Goal: Task Accomplishment & Management: Complete application form

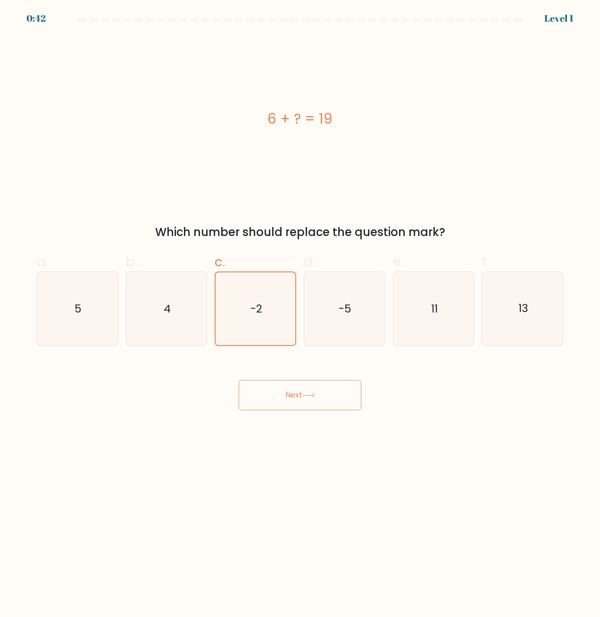
click at [294, 395] on button "Next" at bounding box center [300, 395] width 123 height 30
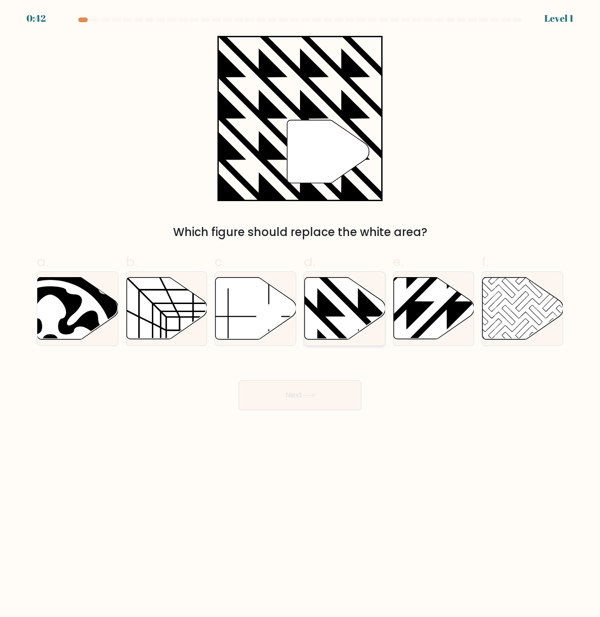
click at [317, 315] on icon at bounding box center [317, 276] width 162 height 162
click at [300, 315] on input "d." at bounding box center [300, 311] width 0 height 6
radio input "true"
click at [306, 396] on icon at bounding box center [308, 394] width 13 height 5
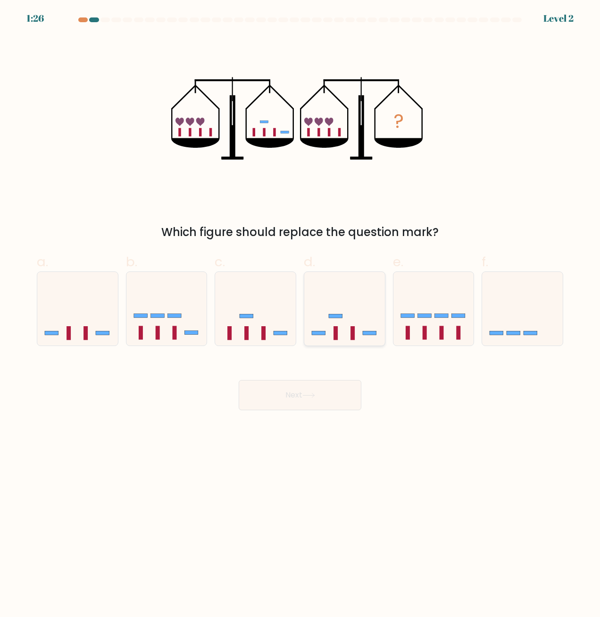
click at [318, 344] on div at bounding box center [345, 308] width 82 height 75
click at [300, 315] on input "d." at bounding box center [300, 311] width 0 height 6
radio input "true"
click at [309, 402] on button "Next" at bounding box center [300, 395] width 123 height 30
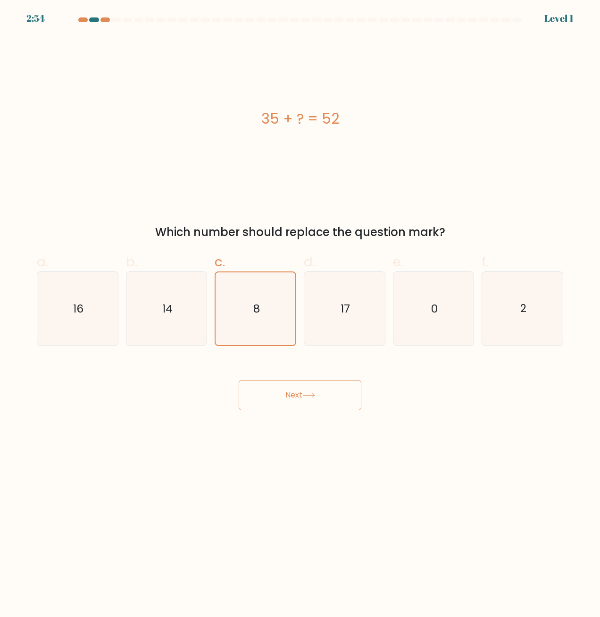
click at [296, 382] on div "Next" at bounding box center [300, 383] width 538 height 53
click at [326, 348] on form "a. 8" at bounding box center [300, 213] width 600 height 392
click at [317, 400] on button "Next" at bounding box center [300, 395] width 123 height 30
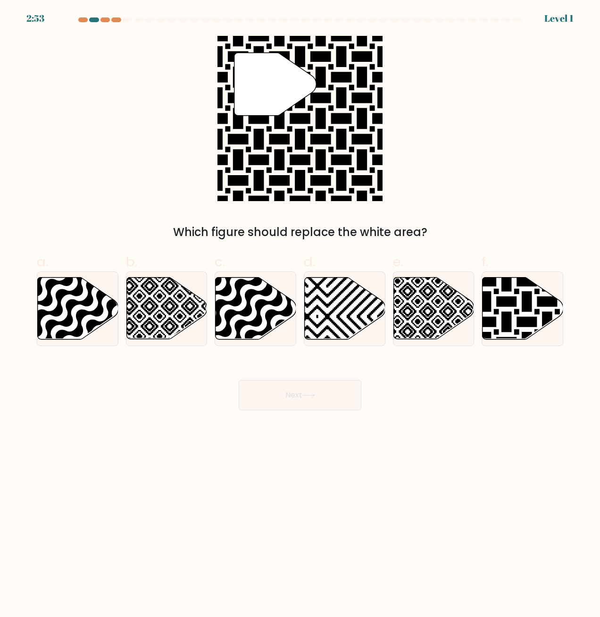
click at [339, 297] on icon at bounding box center [345, 308] width 81 height 62
click at [300, 308] on input "d." at bounding box center [300, 311] width 0 height 6
radio input "true"
drag, startPoint x: 307, startPoint y: 401, endPoint x: 311, endPoint y: 369, distance: 32.8
click at [307, 401] on button "Next" at bounding box center [300, 395] width 123 height 30
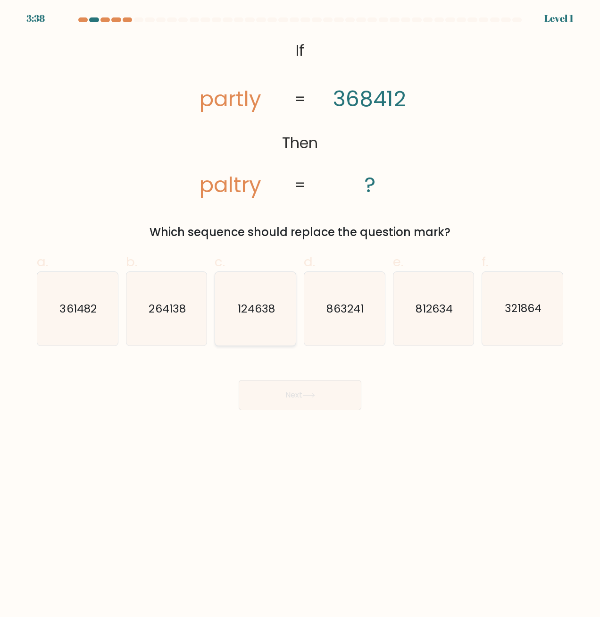
drag, startPoint x: 292, startPoint y: 317, endPoint x: 286, endPoint y: 317, distance: 6.1
click at [291, 317] on div "124638" at bounding box center [256, 308] width 82 height 75
click at [300, 315] on input "c. 124638" at bounding box center [300, 311] width 0 height 6
radio input "true"
click at [283, 318] on icon "124638" at bounding box center [255, 308] width 73 height 73
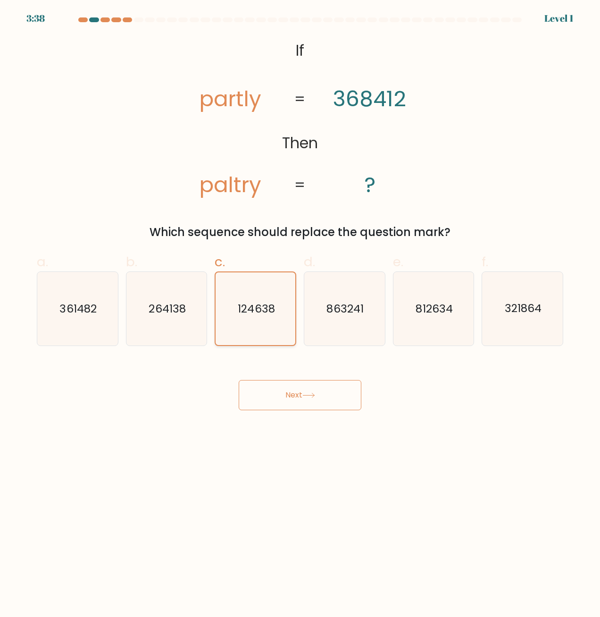
click at [300, 315] on input "c. 124638" at bounding box center [300, 311] width 0 height 6
click at [275, 379] on div "Next" at bounding box center [300, 383] width 538 height 53
drag, startPoint x: 285, startPoint y: 392, endPoint x: 301, endPoint y: 351, distance: 43.2
click at [285, 392] on button "Next" at bounding box center [300, 395] width 123 height 30
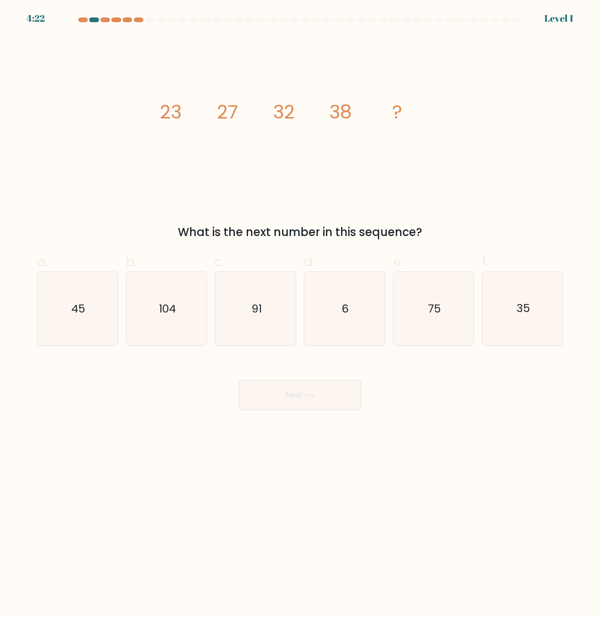
click at [314, 310] on icon "6" at bounding box center [345, 309] width 74 height 74
click at [300, 310] on input "d. 6" at bounding box center [300, 311] width 0 height 6
radio input "true"
click at [297, 403] on button "Next" at bounding box center [300, 395] width 123 height 30
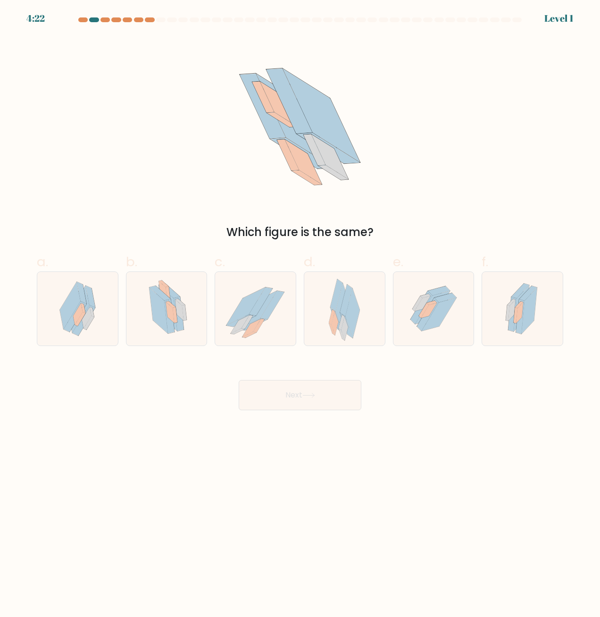
click at [267, 322] on icon at bounding box center [255, 309] width 81 height 72
click at [300, 315] on input "c." at bounding box center [300, 311] width 0 height 6
radio input "true"
drag, startPoint x: 286, startPoint y: 405, endPoint x: 302, endPoint y: 356, distance: 51.6
click at [286, 405] on button "Next" at bounding box center [300, 395] width 123 height 30
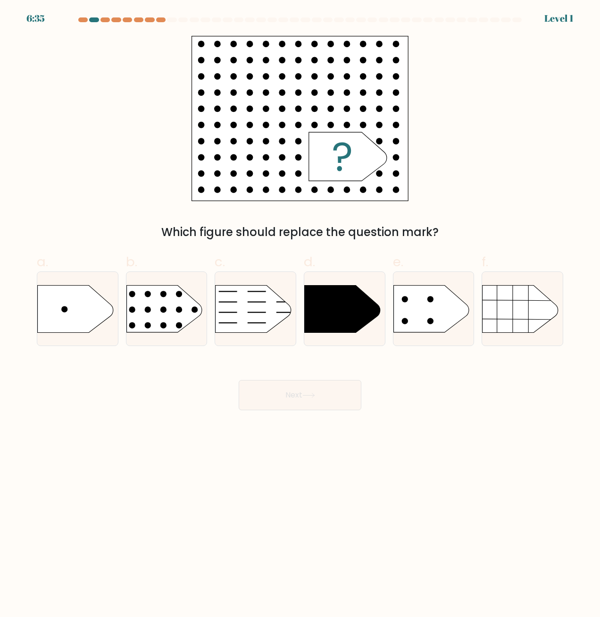
click at [316, 331] on icon at bounding box center [342, 308] width 75 height 47
click at [300, 315] on input "d." at bounding box center [300, 311] width 0 height 6
radio input "true"
click at [299, 388] on button "Next" at bounding box center [300, 395] width 123 height 30
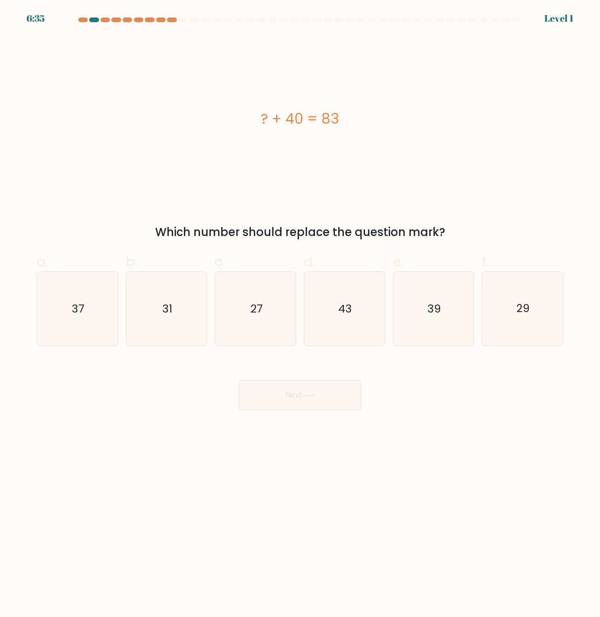
click at [272, 327] on icon "27" at bounding box center [256, 309] width 74 height 74
click at [300, 315] on input "c. 27" at bounding box center [300, 311] width 0 height 6
radio input "true"
drag, startPoint x: 300, startPoint y: 391, endPoint x: 321, endPoint y: 364, distance: 33.9
click at [300, 391] on button "Next" at bounding box center [300, 395] width 123 height 30
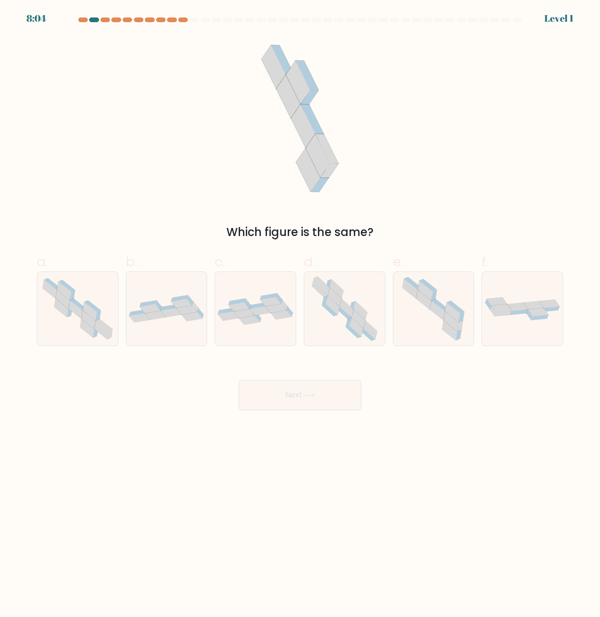
click at [349, 308] on icon at bounding box center [347, 308] width 14 height 19
click at [300, 308] on input "d." at bounding box center [300, 311] width 0 height 6
radio input "true"
click at [319, 392] on button "Next" at bounding box center [300, 395] width 123 height 30
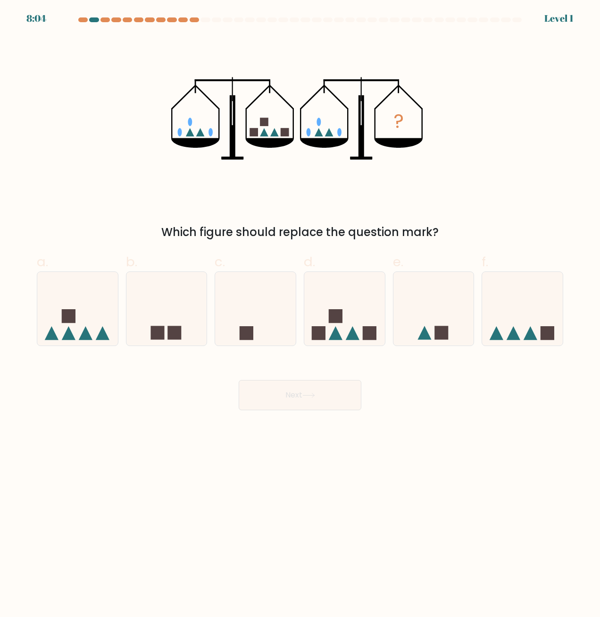
click at [273, 317] on icon at bounding box center [255, 308] width 81 height 67
click at [300, 315] on input "c." at bounding box center [300, 311] width 0 height 6
radio input "true"
drag, startPoint x: 302, startPoint y: 388, endPoint x: 311, endPoint y: 377, distance: 13.7
click at [302, 388] on button "Next" at bounding box center [300, 395] width 123 height 30
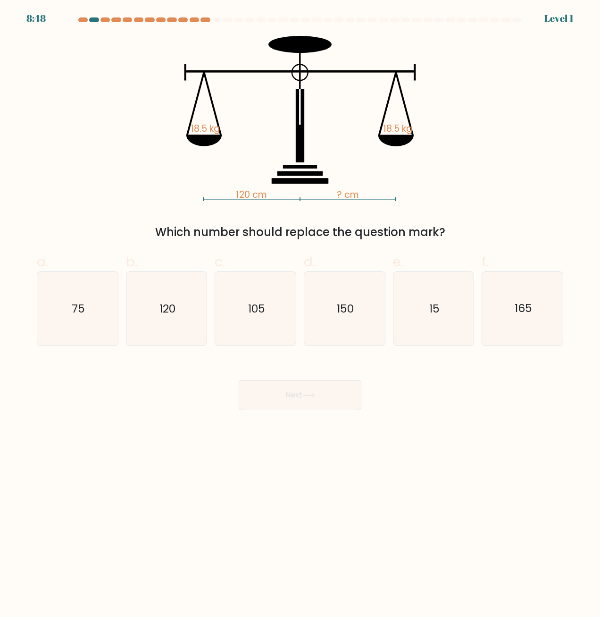
click at [342, 321] on icon "150" at bounding box center [345, 309] width 74 height 74
click at [300, 315] on input "d. 150" at bounding box center [300, 311] width 0 height 6
radio input "true"
click at [308, 391] on button "Next" at bounding box center [300, 395] width 123 height 30
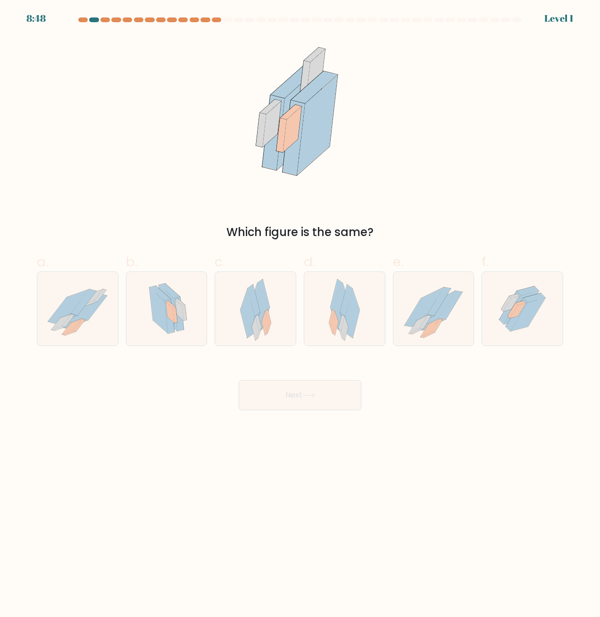
drag, startPoint x: 305, startPoint y: 389, endPoint x: 282, endPoint y: 371, distance: 28.9
click at [268, 333] on icon at bounding box center [255, 309] width 31 height 74
click at [300, 315] on input "c." at bounding box center [300, 311] width 0 height 6
radio input "true"
click at [295, 407] on button "Next" at bounding box center [300, 395] width 123 height 30
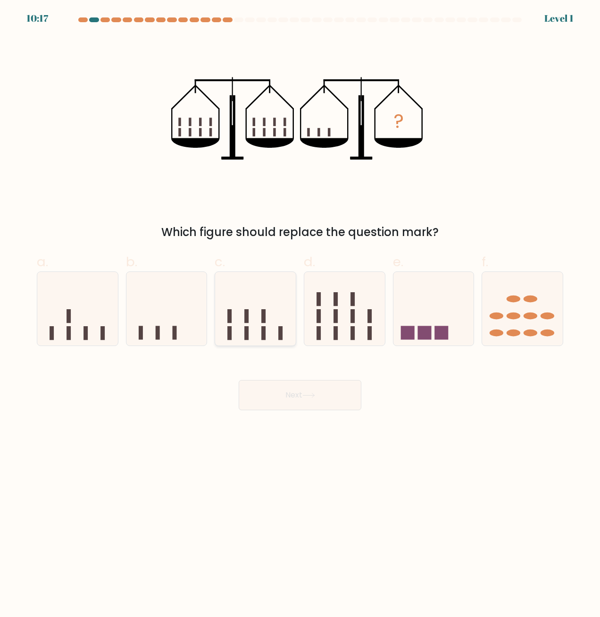
click at [278, 327] on icon at bounding box center [255, 308] width 81 height 67
click at [300, 315] on input "c." at bounding box center [300, 311] width 0 height 6
radio input "true"
click at [294, 385] on button "Next" at bounding box center [300, 395] width 123 height 30
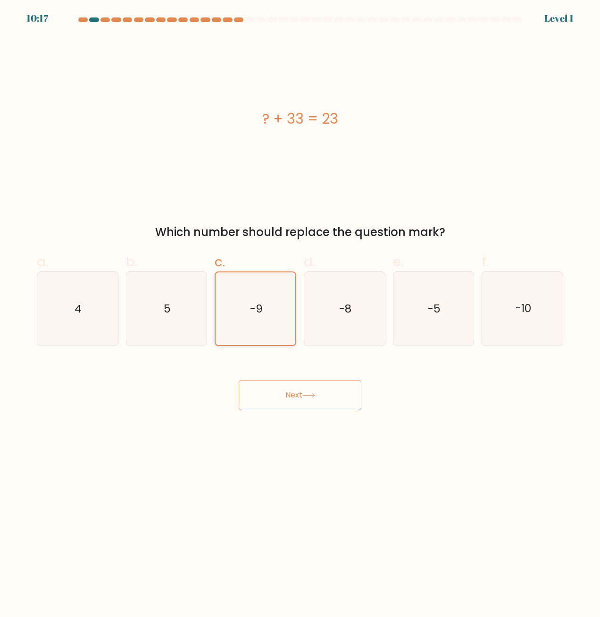
drag, startPoint x: 284, startPoint y: 400, endPoint x: 261, endPoint y: 338, distance: 66.9
click at [282, 398] on button "Next" at bounding box center [300, 395] width 123 height 30
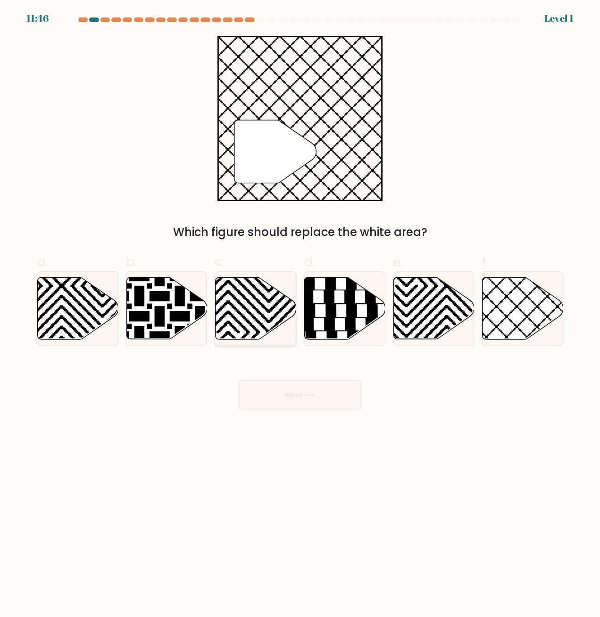
click at [277, 394] on button "Next" at bounding box center [300, 395] width 123 height 30
click at [263, 305] on icon at bounding box center [228, 342] width 162 height 162
click at [300, 308] on input "c." at bounding box center [300, 311] width 0 height 6
radio input "true"
drag, startPoint x: 280, startPoint y: 389, endPoint x: 272, endPoint y: 357, distance: 32.6
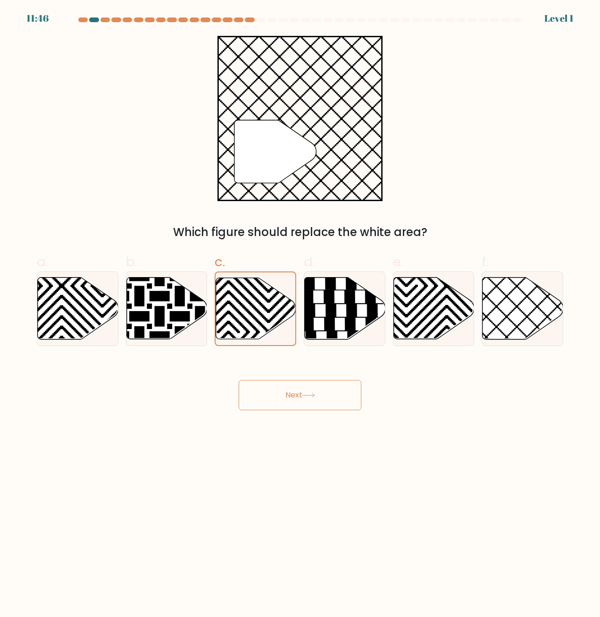
click at [279, 388] on button "Next" at bounding box center [300, 395] width 123 height 30
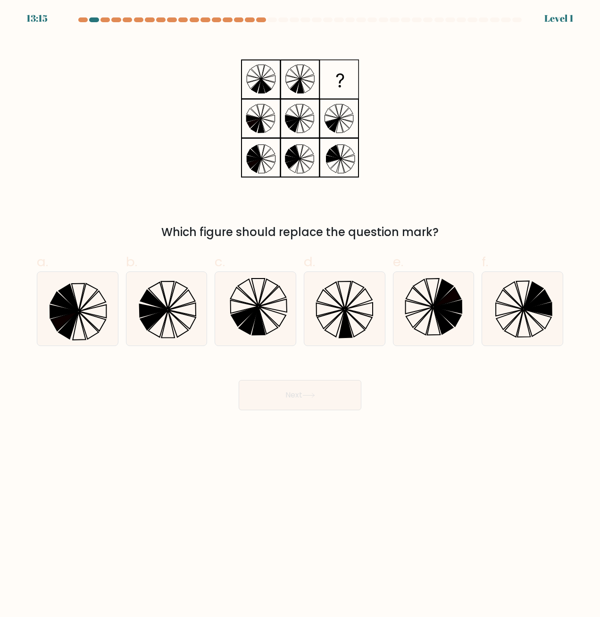
click at [250, 300] on icon at bounding box center [256, 309] width 74 height 74
click at [300, 308] on input "c." at bounding box center [300, 311] width 0 height 6
radio input "true"
click at [270, 387] on button "Next" at bounding box center [300, 395] width 123 height 30
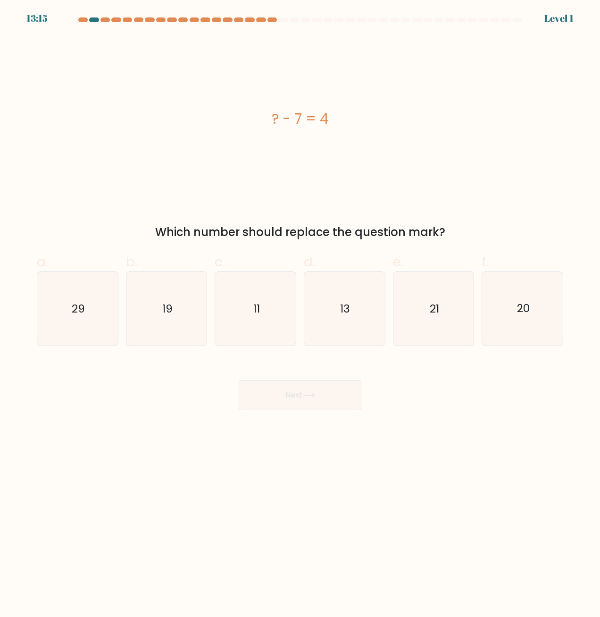
click at [265, 314] on icon "11" at bounding box center [256, 309] width 74 height 74
click at [300, 314] on input "c. 11" at bounding box center [300, 311] width 0 height 6
radio input "true"
drag, startPoint x: 267, startPoint y: 396, endPoint x: 270, endPoint y: 383, distance: 13.5
click at [267, 396] on button "Next" at bounding box center [300, 395] width 123 height 30
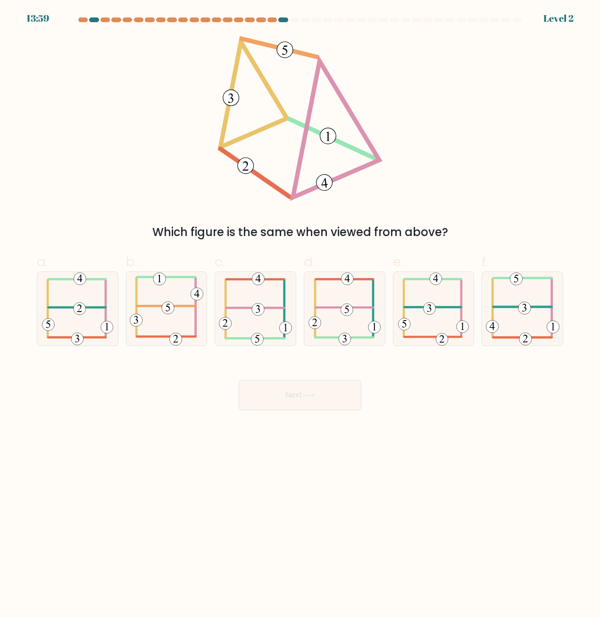
drag, startPoint x: 268, startPoint y: 354, endPoint x: 274, endPoint y: 390, distance: 36.4
click at [258, 322] on icon at bounding box center [255, 309] width 73 height 74
click at [300, 315] on input "c." at bounding box center [300, 311] width 0 height 6
radio input "true"
click at [275, 394] on button "Next" at bounding box center [300, 395] width 123 height 30
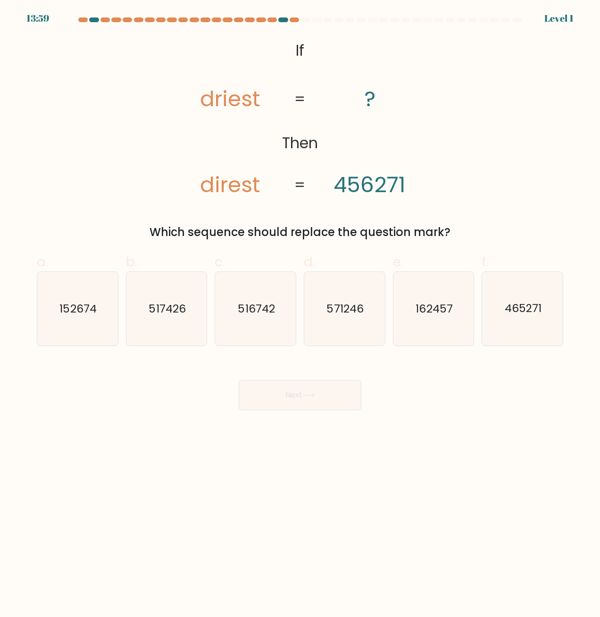
click at [254, 342] on icon "516742" at bounding box center [256, 309] width 74 height 74
click at [300, 315] on input "c. 516742" at bounding box center [300, 311] width 0 height 6
radio input "true"
click at [295, 388] on button "Next" at bounding box center [300, 395] width 123 height 30
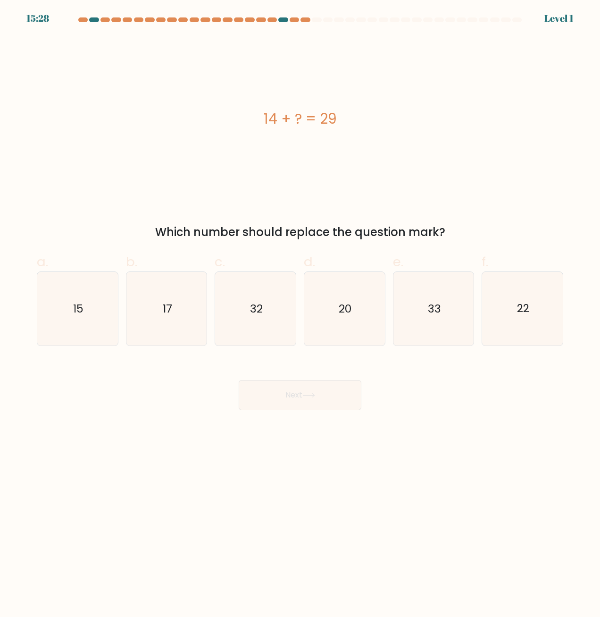
drag, startPoint x: 295, startPoint y: 388, endPoint x: 292, endPoint y: 408, distance: 20.0
click at [252, 311] on text "32" at bounding box center [256, 308] width 13 height 15
click at [300, 311] on input "c. 32" at bounding box center [300, 311] width 0 height 6
radio input "true"
click at [293, 408] on button "Next" at bounding box center [300, 395] width 123 height 30
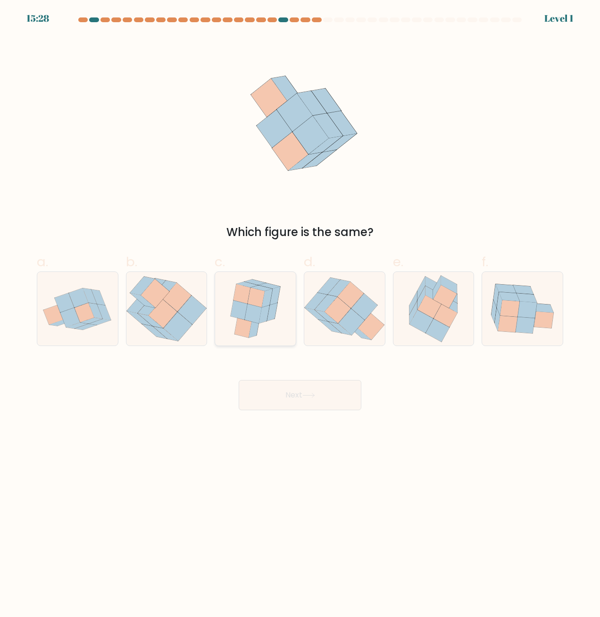
click at [255, 310] on icon at bounding box center [253, 314] width 17 height 20
click at [300, 310] on input "c." at bounding box center [300, 311] width 0 height 6
radio input "true"
click at [288, 382] on button "Next" at bounding box center [300, 395] width 123 height 30
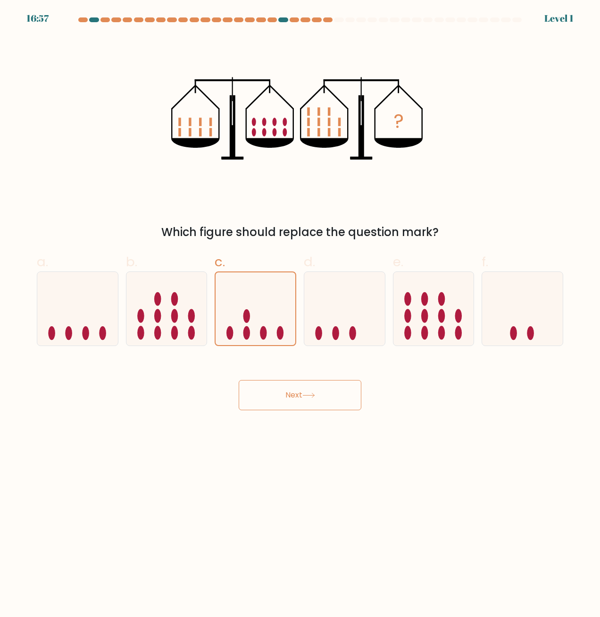
drag, startPoint x: 272, startPoint y: 364, endPoint x: 277, endPoint y: 378, distance: 14.6
click at [272, 364] on div "Next" at bounding box center [300, 383] width 538 height 53
click at [285, 402] on button "Next" at bounding box center [300, 395] width 123 height 30
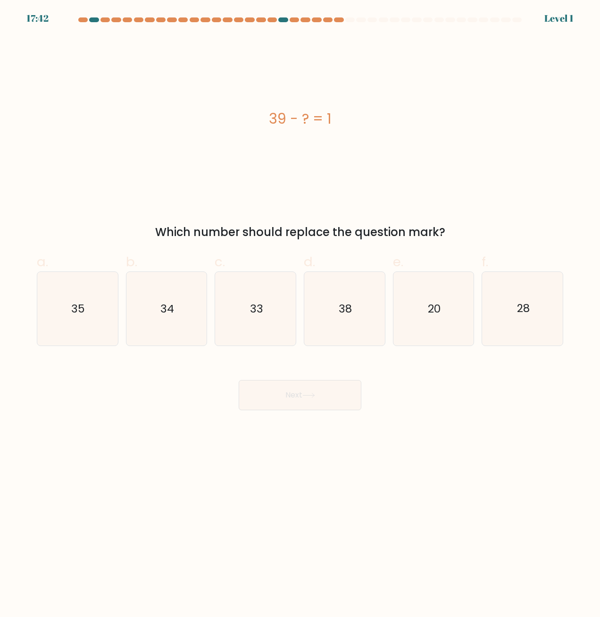
click at [255, 318] on icon "33" at bounding box center [256, 309] width 74 height 74
click at [300, 315] on input "c. 33" at bounding box center [300, 311] width 0 height 6
radio input "true"
click at [291, 401] on button "Next" at bounding box center [300, 395] width 123 height 30
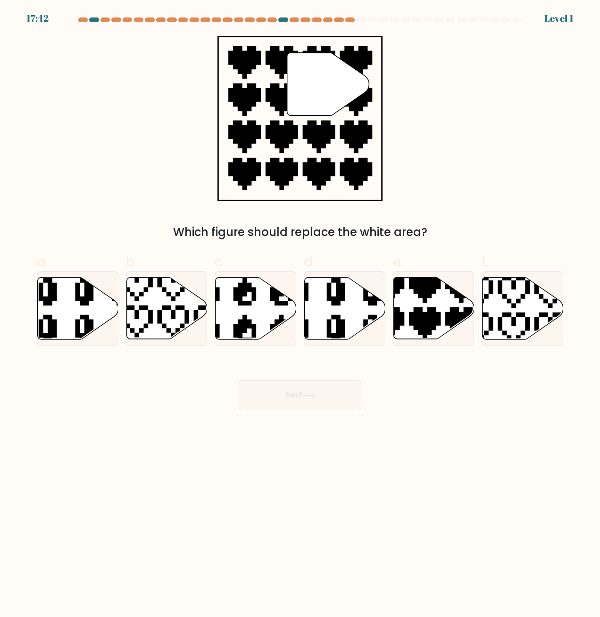
drag, startPoint x: 261, startPoint y: 332, endPoint x: 273, endPoint y: 361, distance: 31.5
click at [261, 332] on icon at bounding box center [256, 308] width 81 height 62
click at [300, 315] on input "c." at bounding box center [300, 311] width 0 height 6
radio input "true"
click at [281, 383] on button "Next" at bounding box center [300, 395] width 123 height 30
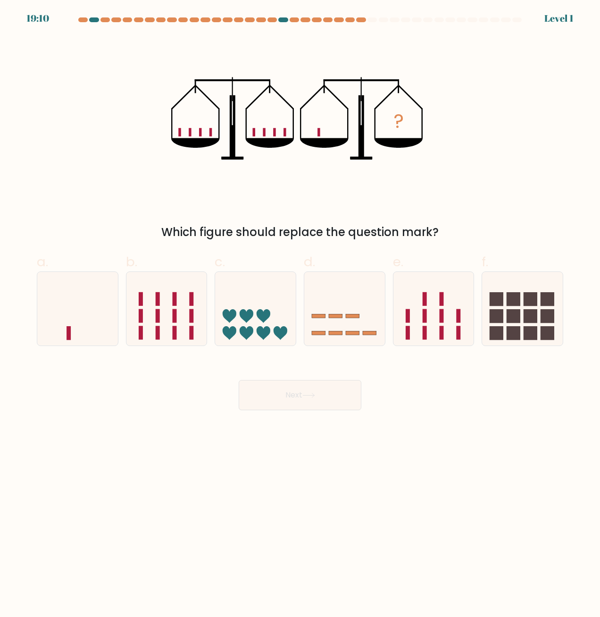
click at [248, 306] on icon at bounding box center [255, 308] width 81 height 67
click at [300, 308] on input "c." at bounding box center [300, 311] width 0 height 6
radio input "true"
click at [286, 384] on button "Next" at bounding box center [300, 395] width 123 height 30
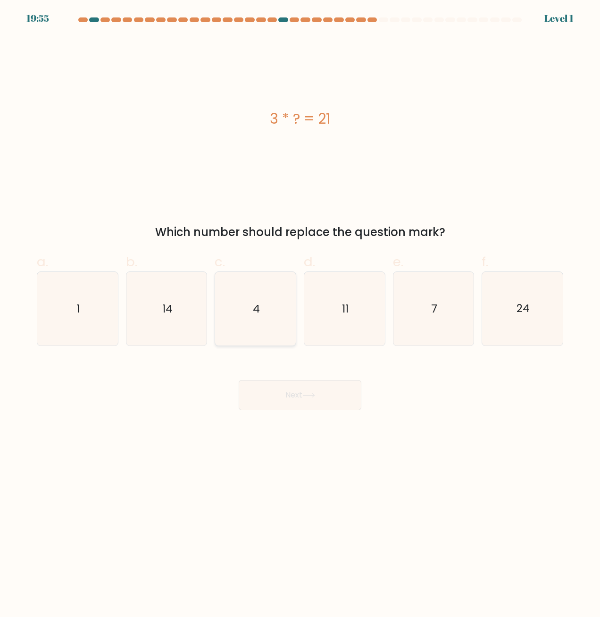
click at [264, 326] on icon "4" at bounding box center [256, 309] width 74 height 74
click at [300, 315] on input "c. 4" at bounding box center [300, 311] width 0 height 6
radio input "true"
click at [295, 383] on button "Next" at bounding box center [300, 395] width 123 height 30
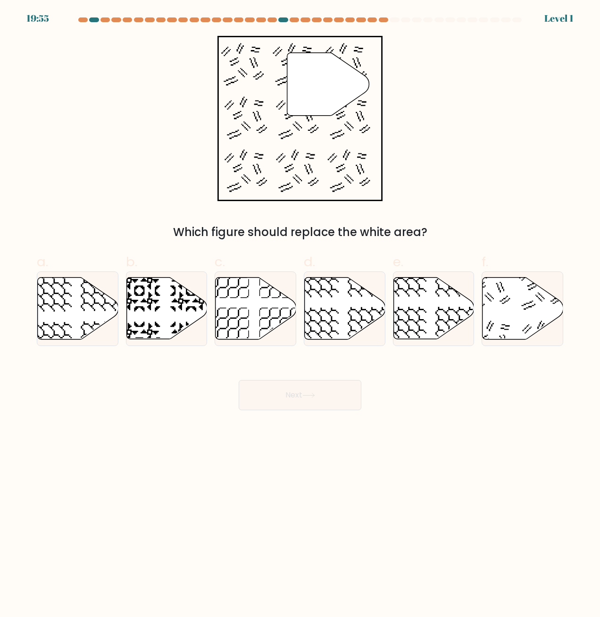
click at [295, 396] on button "Next" at bounding box center [300, 395] width 123 height 30
click at [263, 313] on icon at bounding box center [256, 308] width 81 height 62
click at [300, 313] on input "c." at bounding box center [300, 311] width 0 height 6
radio input "true"
click at [290, 385] on button "Next" at bounding box center [300, 395] width 123 height 30
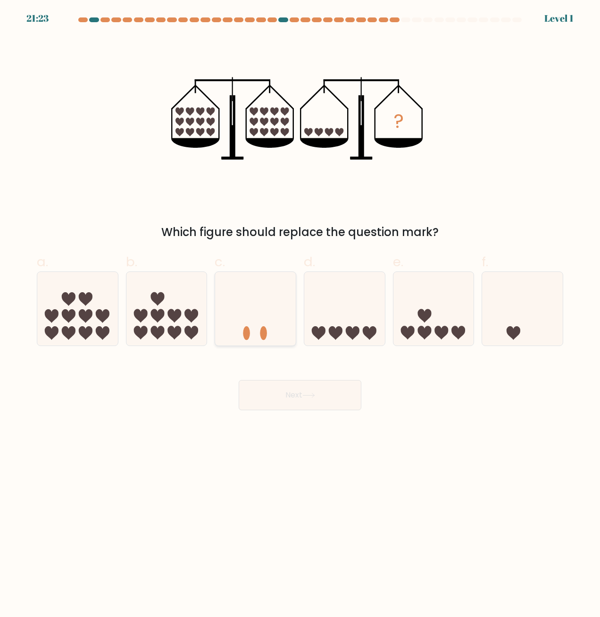
click at [260, 330] on icon at bounding box center [255, 308] width 81 height 67
click at [300, 315] on input "c." at bounding box center [300, 311] width 0 height 6
radio input "true"
drag, startPoint x: 297, startPoint y: 395, endPoint x: 290, endPoint y: 381, distance: 15.8
click at [298, 395] on button "Next" at bounding box center [300, 395] width 123 height 30
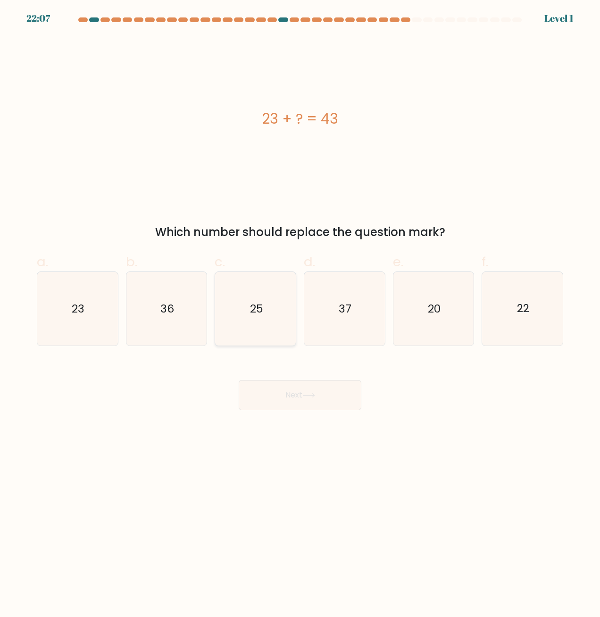
click at [258, 310] on text "25" at bounding box center [256, 308] width 13 height 15
click at [300, 310] on input "c. 25" at bounding box center [300, 311] width 0 height 6
radio input "true"
click at [298, 400] on button "Next" at bounding box center [300, 395] width 123 height 30
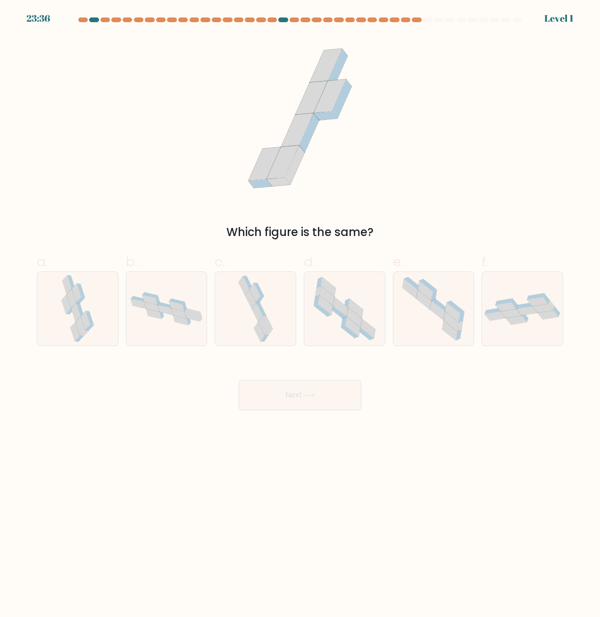
click at [263, 307] on icon at bounding box center [255, 309] width 39 height 74
click at [300, 308] on input "c." at bounding box center [300, 311] width 0 height 6
radio input "true"
click at [298, 394] on button "Next" at bounding box center [300, 395] width 123 height 30
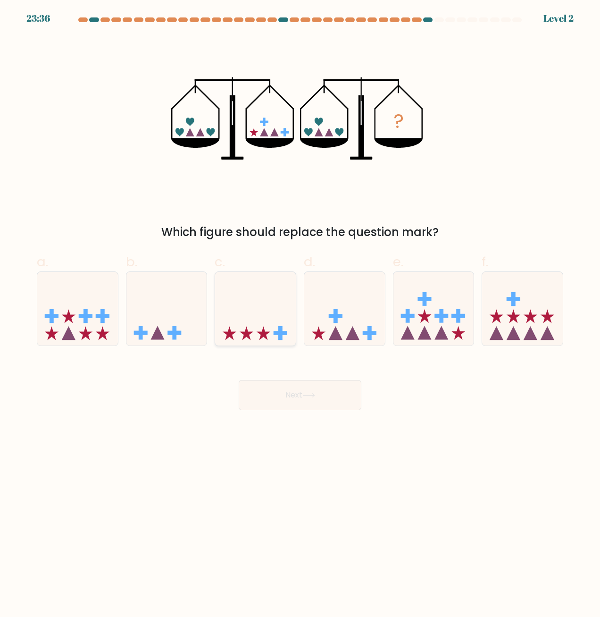
click at [271, 331] on icon at bounding box center [255, 308] width 81 height 67
click at [300, 315] on input "c." at bounding box center [300, 311] width 0 height 6
radio input "true"
click at [289, 382] on button "Next" at bounding box center [300, 395] width 123 height 30
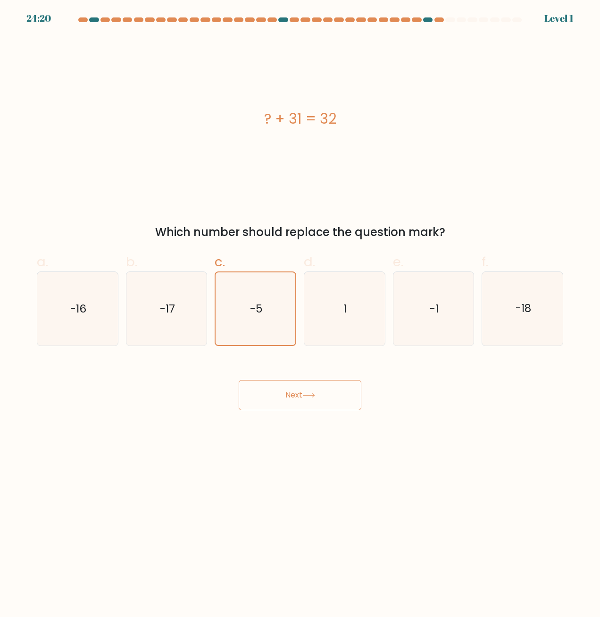
click at [301, 416] on body "24:20 Level 1 1" at bounding box center [300, 308] width 600 height 617
click at [297, 369] on div "Next" at bounding box center [300, 383] width 538 height 53
click at [308, 386] on button "Next" at bounding box center [300, 395] width 123 height 30
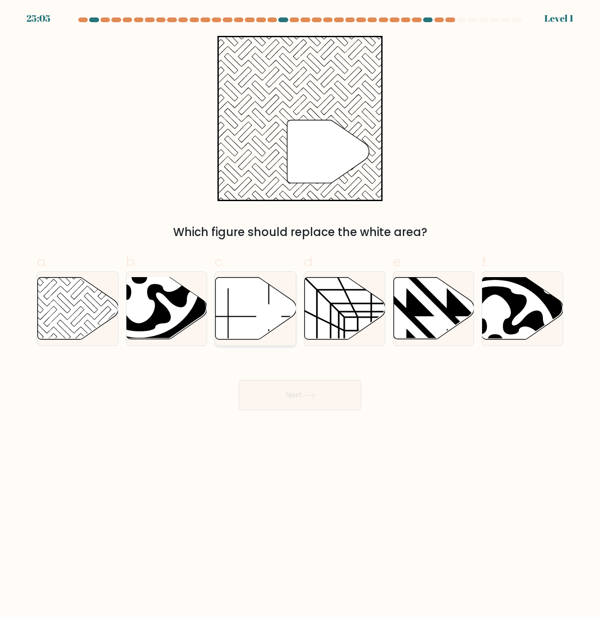
click at [273, 312] on icon at bounding box center [256, 308] width 81 height 62
click at [300, 312] on input "c." at bounding box center [300, 311] width 0 height 6
radio input "true"
click at [301, 400] on button "Next" at bounding box center [300, 395] width 123 height 30
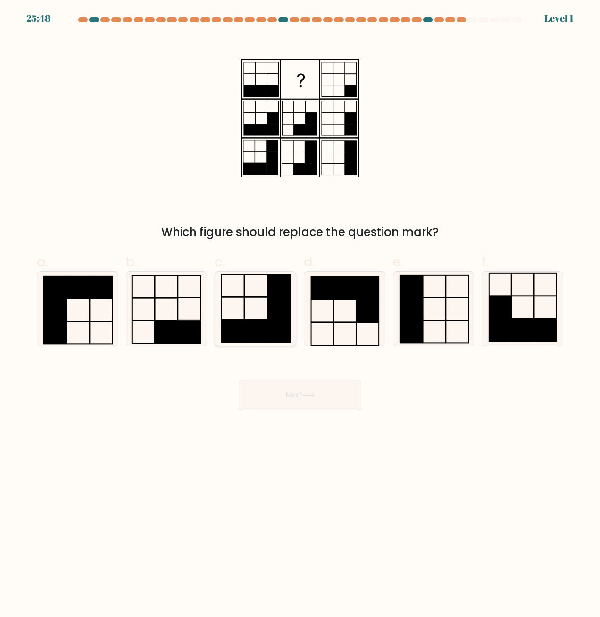
click at [270, 312] on rect at bounding box center [278, 308] width 23 height 22
click at [300, 312] on input "c." at bounding box center [300, 311] width 0 height 6
radio input "true"
click at [295, 384] on button "Next" at bounding box center [300, 395] width 123 height 30
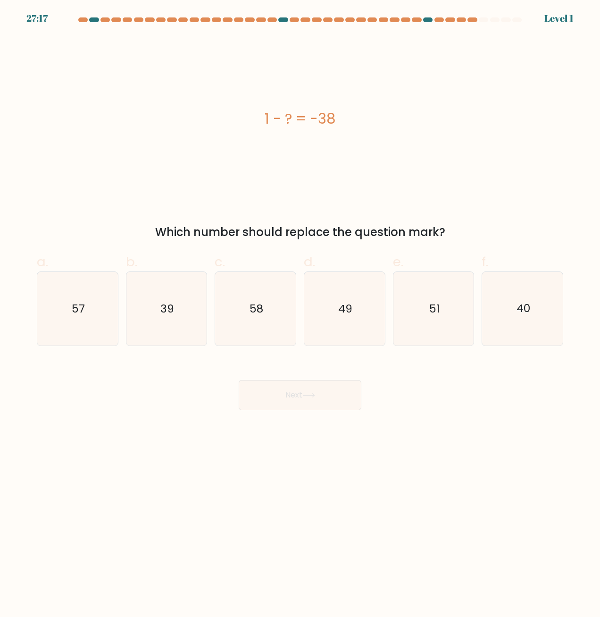
click at [268, 325] on icon "58" at bounding box center [256, 309] width 74 height 74
click at [300, 315] on input "c. 58" at bounding box center [300, 311] width 0 height 6
radio input "true"
click at [297, 395] on button "Next" at bounding box center [300, 395] width 123 height 30
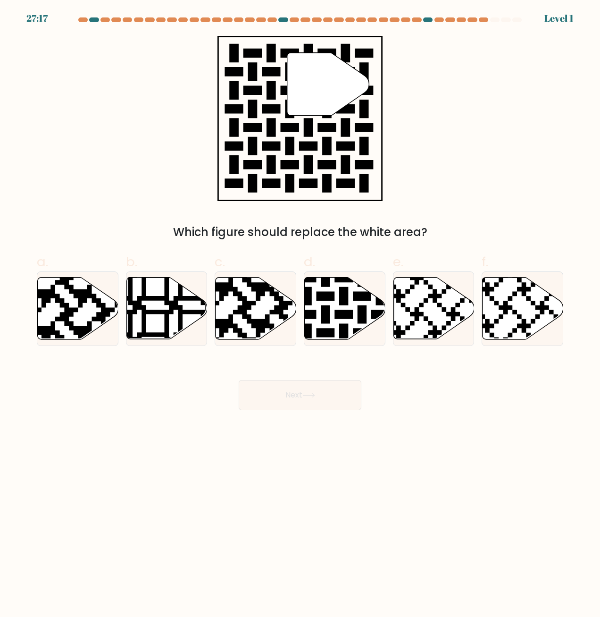
click at [272, 333] on icon at bounding box center [255, 308] width 81 height 63
click at [300, 315] on input "c." at bounding box center [300, 311] width 0 height 6
radio input "true"
click at [287, 391] on button "Next" at bounding box center [300, 395] width 123 height 30
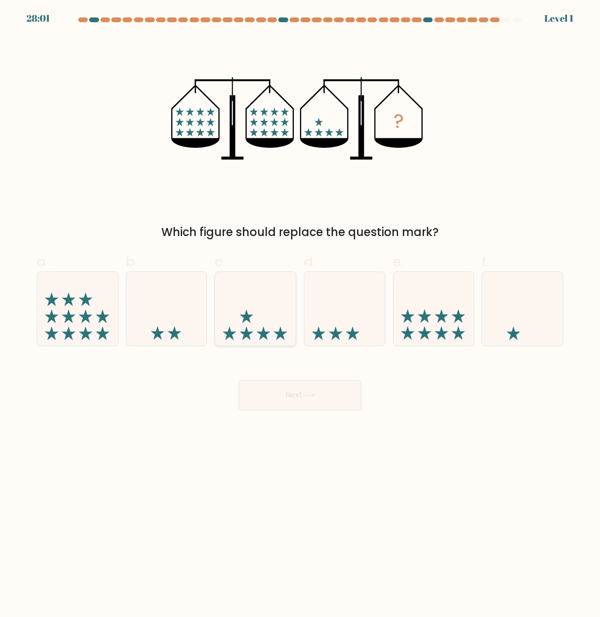
click at [267, 328] on icon at bounding box center [255, 308] width 81 height 67
click at [300, 315] on input "c." at bounding box center [300, 311] width 0 height 6
radio input "true"
click at [284, 384] on button "Next" at bounding box center [300, 395] width 123 height 30
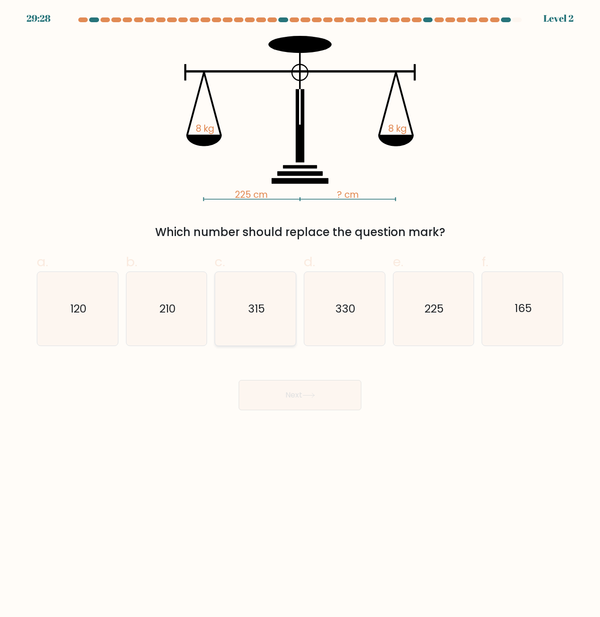
click at [237, 283] on icon "315" at bounding box center [256, 309] width 74 height 74
click at [300, 308] on input "c. 315" at bounding box center [300, 311] width 0 height 6
radio input "true"
click at [270, 377] on div "Next" at bounding box center [300, 383] width 538 height 53
click at [277, 390] on button "Next" at bounding box center [300, 395] width 123 height 30
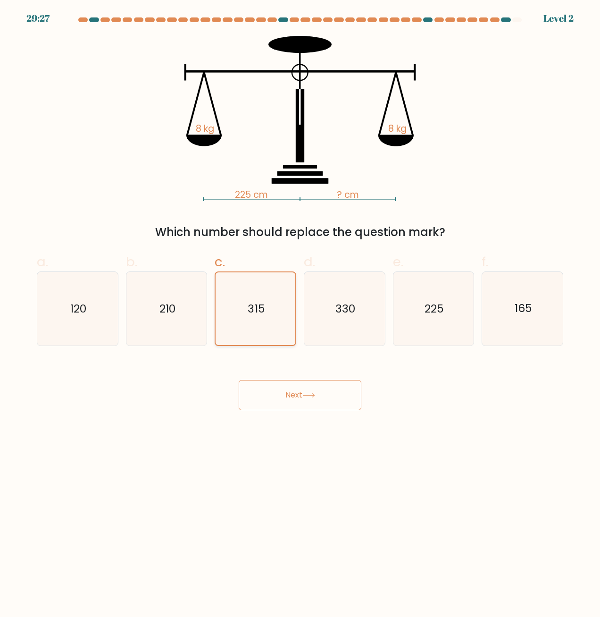
click at [263, 337] on icon "315" at bounding box center [255, 308] width 73 height 73
click at [300, 315] on input "c. 315" at bounding box center [300, 311] width 0 height 6
